Goal: Task Accomplishment & Management: Complete application form

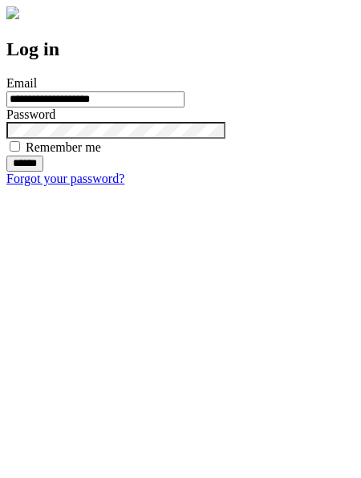
type input "**********"
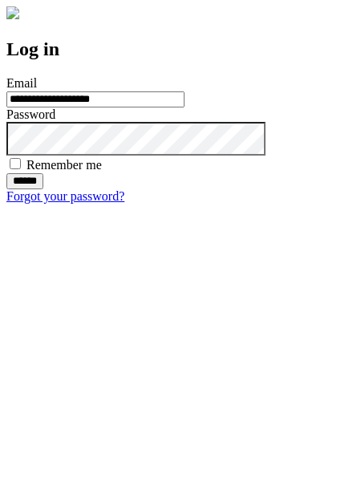
click at [43, 189] on input "******" at bounding box center [24, 181] width 37 height 16
